Goal: Book appointment/travel/reservation

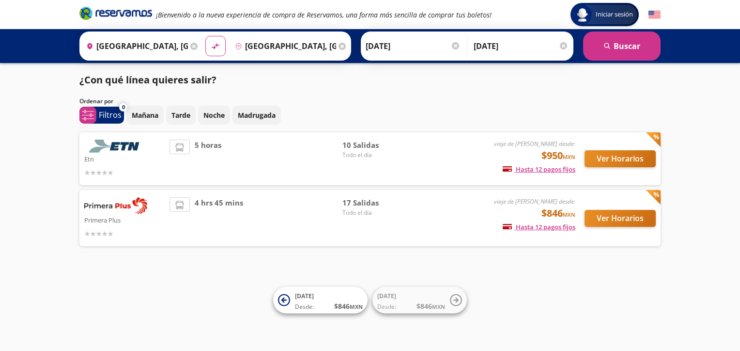
click at [357, 148] on span "10 Salidas" at bounding box center [376, 144] width 68 height 11
click at [360, 154] on span "Todo el día" at bounding box center [376, 155] width 68 height 9
click at [629, 159] on button "Ver Horarios" at bounding box center [619, 158] width 71 height 17
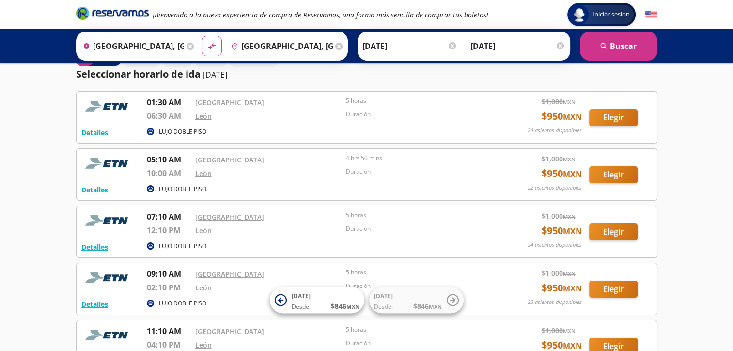
scroll to position [48, 0]
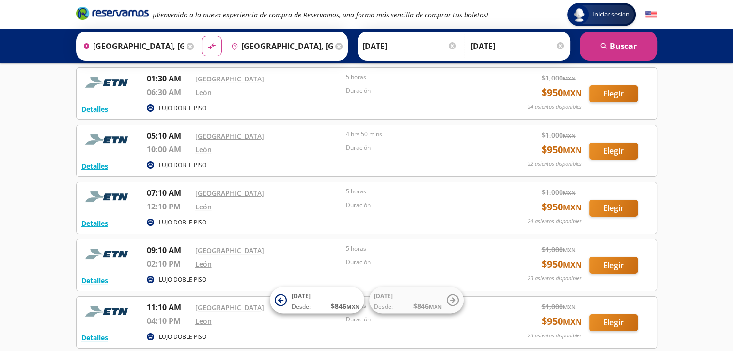
click at [180, 47] on div "Origen heroicons:map-pin-20-solid [GEOGRAPHIC_DATA], [GEOGRAPHIC_DATA]" at bounding box center [137, 45] width 119 height 25
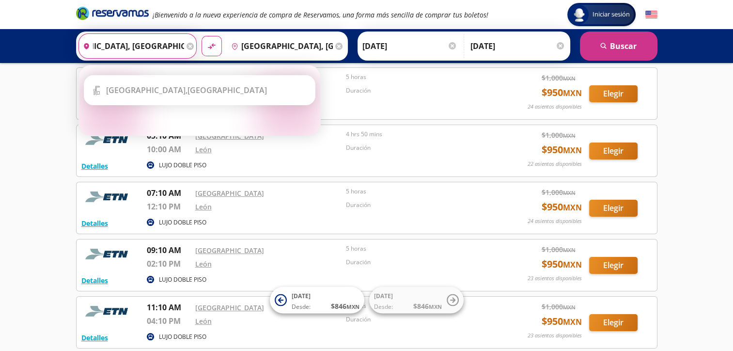
scroll to position [0, 43]
type input "[GEOGRAPHIC_DATA], [GEOGRAPHIC_DATA]"
click at [188, 47] on icon at bounding box center [189, 46] width 7 height 7
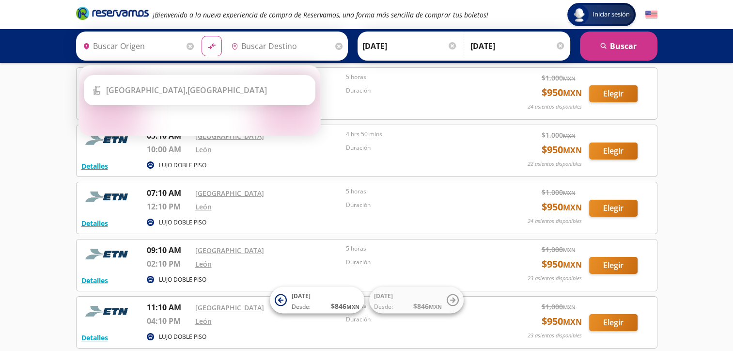
scroll to position [0, 0]
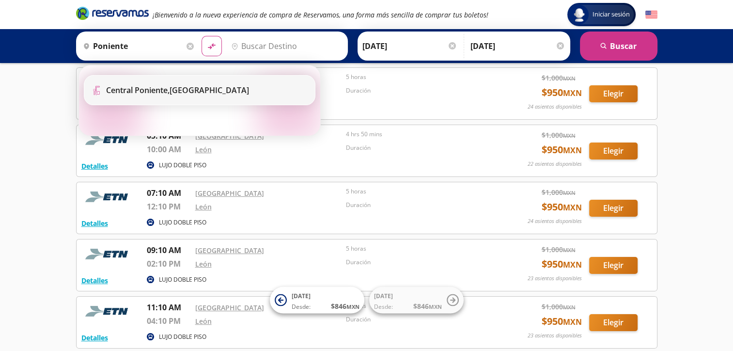
click at [215, 93] on div "[GEOGRAPHIC_DATA], [GEOGRAPHIC_DATA]" at bounding box center [177, 90] width 143 height 11
type input "[GEOGRAPHIC_DATA], [GEOGRAPHIC_DATA]"
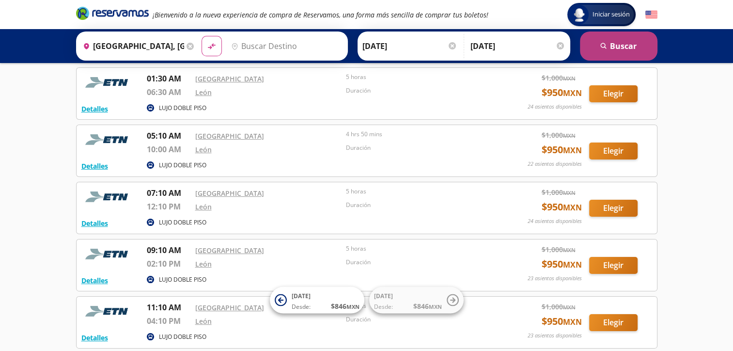
click at [612, 48] on button "search [GEOGRAPHIC_DATA]" at bounding box center [618, 45] width 77 height 29
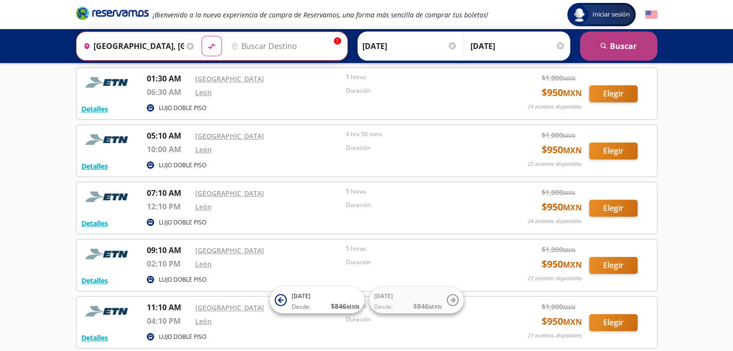
click at [619, 53] on button "search [GEOGRAPHIC_DATA]" at bounding box center [618, 45] width 77 height 29
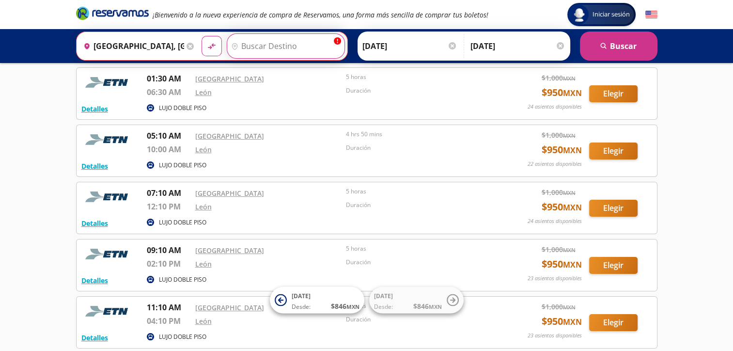
click at [268, 46] on input "Destino" at bounding box center [284, 46] width 115 height 24
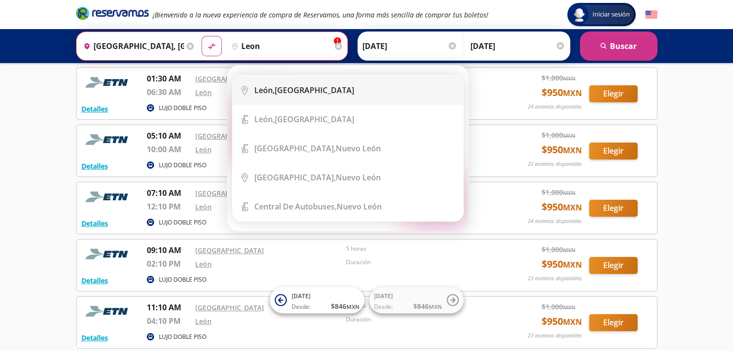
click at [265, 90] on b "León," at bounding box center [264, 90] width 20 height 11
type input "[GEOGRAPHIC_DATA], [GEOGRAPHIC_DATA]"
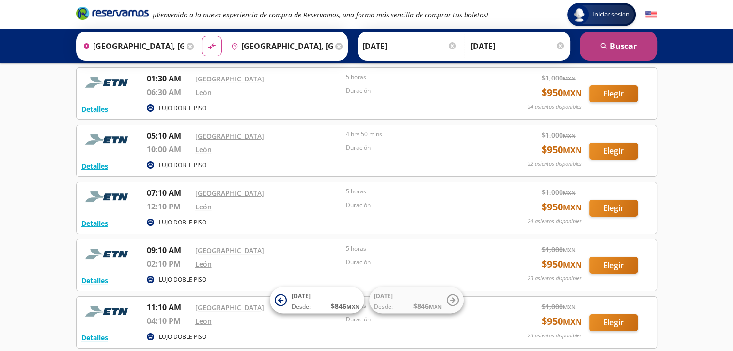
click at [613, 41] on button "search [GEOGRAPHIC_DATA]" at bounding box center [618, 45] width 77 height 29
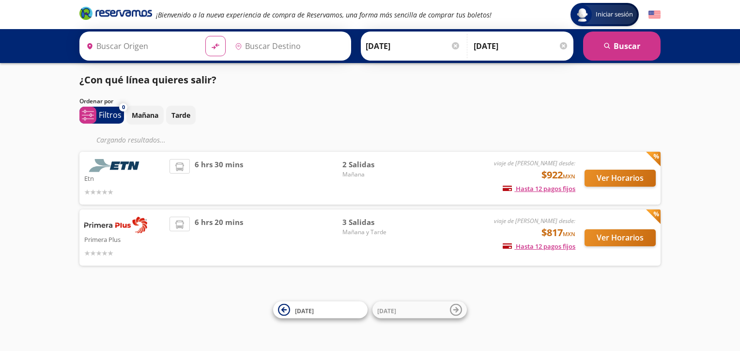
type input "[GEOGRAPHIC_DATA], [GEOGRAPHIC_DATA]"
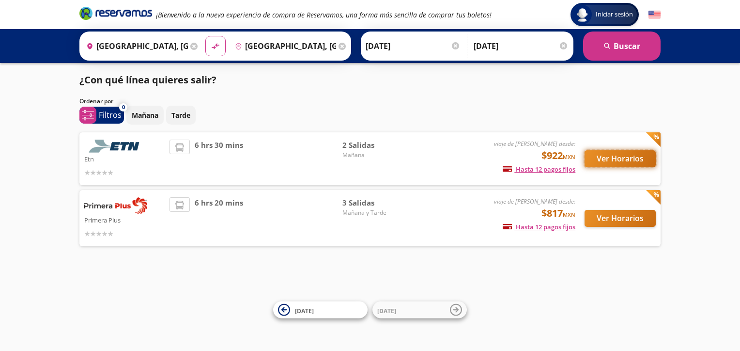
click at [633, 162] on button "Ver Horarios" at bounding box center [619, 158] width 71 height 17
